Goal: Task Accomplishment & Management: Manage account settings

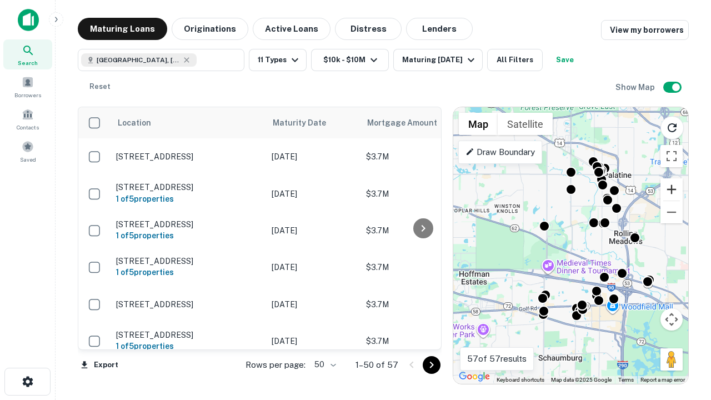
click at [672, 189] on button "Zoom in" at bounding box center [672, 189] width 22 height 22
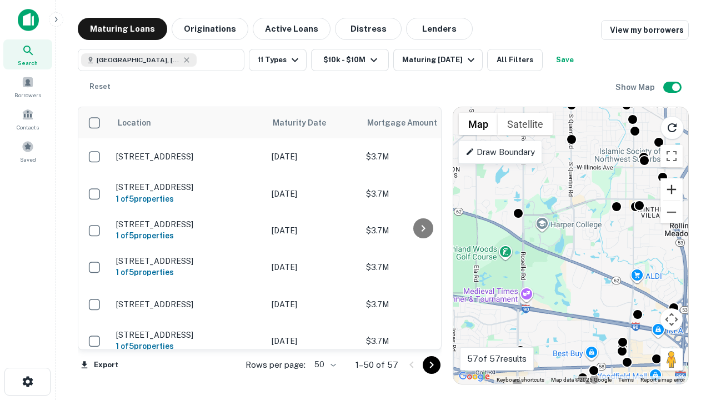
click at [672, 189] on button "Zoom in" at bounding box center [672, 189] width 22 height 22
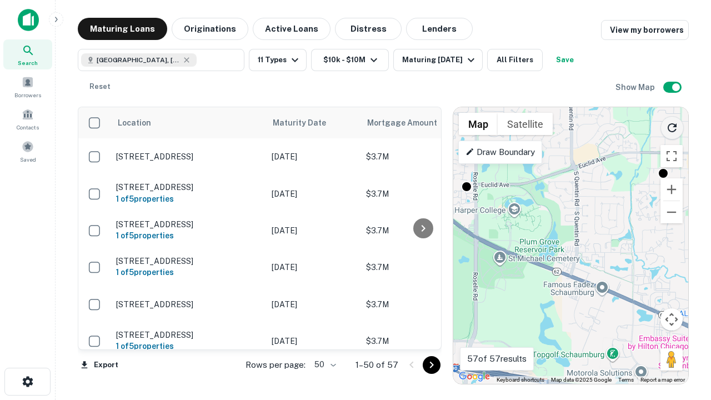
click at [672, 126] on icon "Reload search area" at bounding box center [672, 127] width 13 height 13
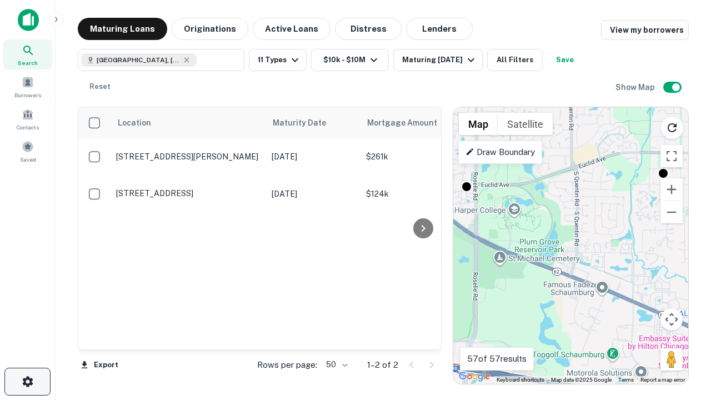
click at [27, 382] on icon "button" at bounding box center [27, 381] width 13 height 13
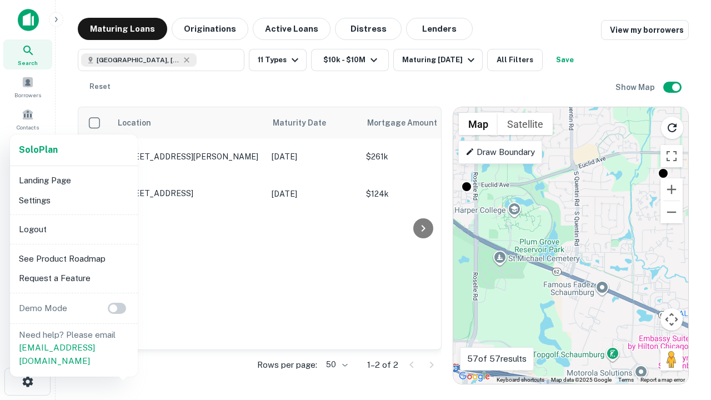
click at [73, 229] on li "Logout" at bounding box center [73, 229] width 119 height 20
